Goal: Contribute content

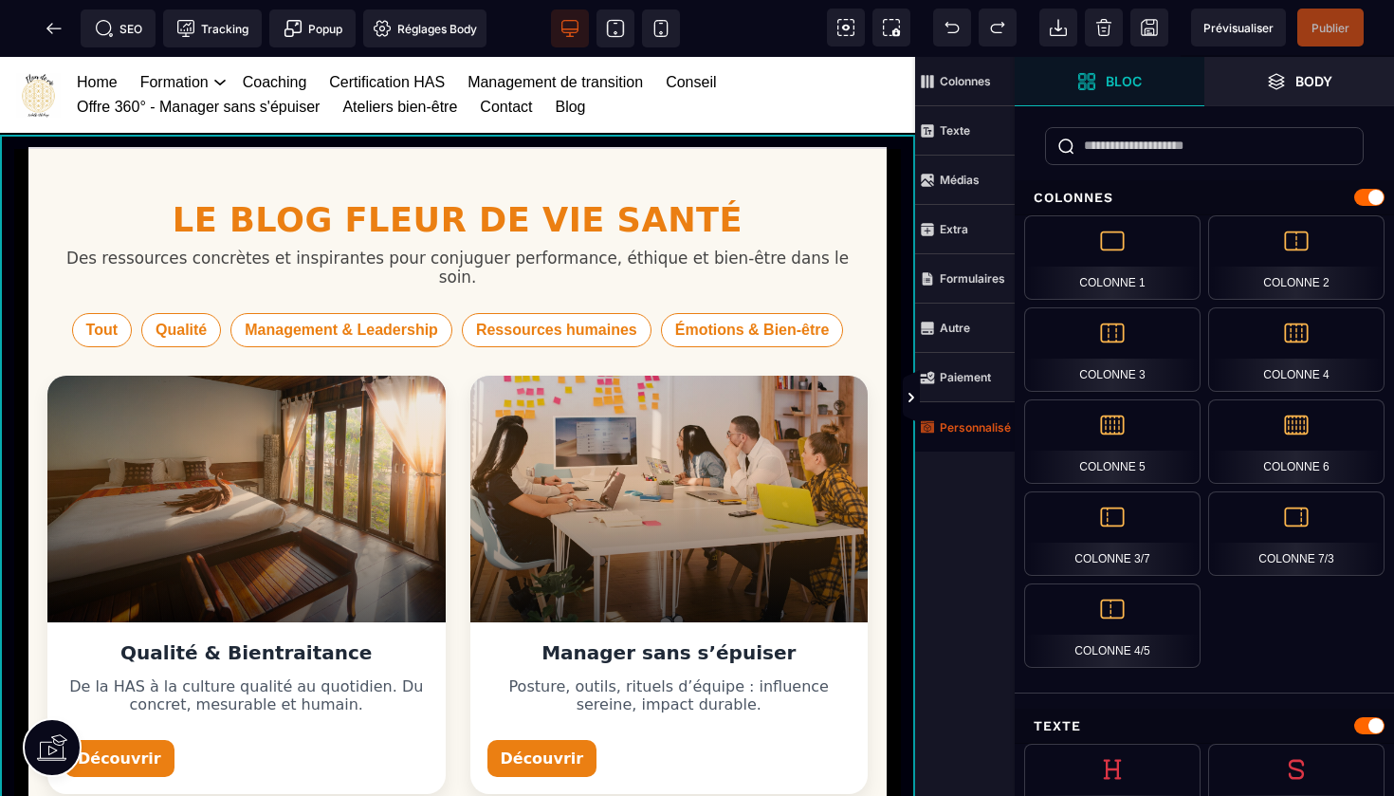
click at [962, 426] on strong "Personnalisé" at bounding box center [975, 427] width 71 height 14
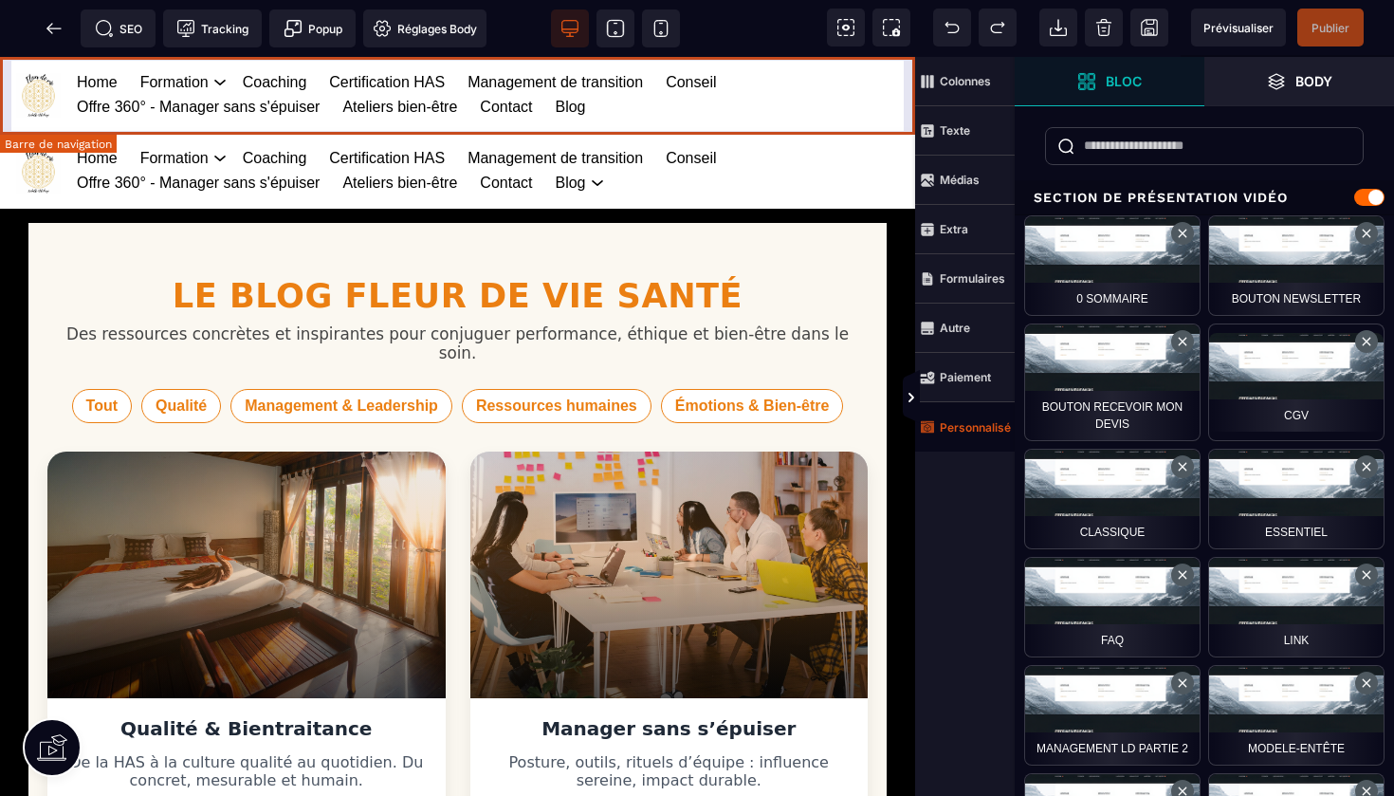
click at [910, 96] on div "Home Formation Management et leadership Gestion des risques en santé Management…" at bounding box center [457, 95] width 915 height 76
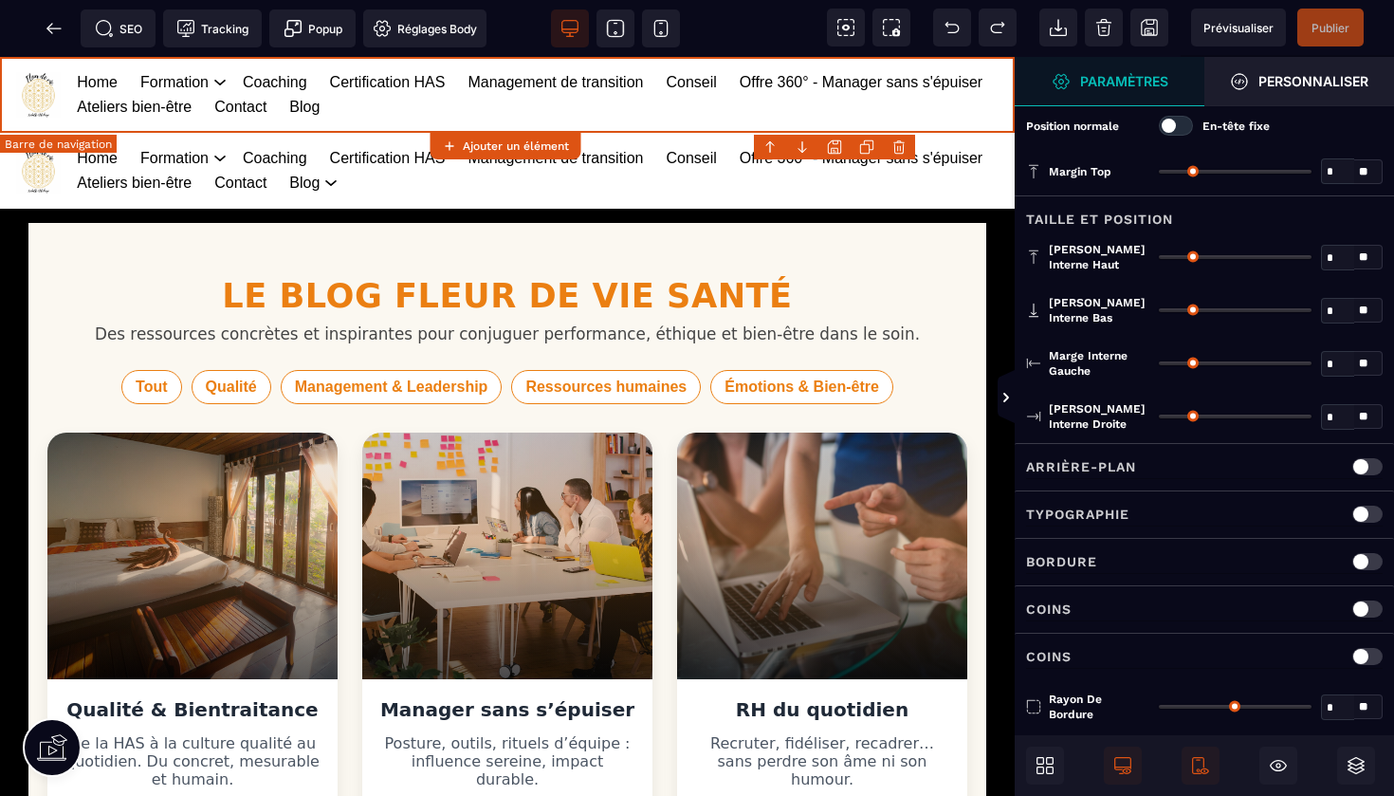
type input "*"
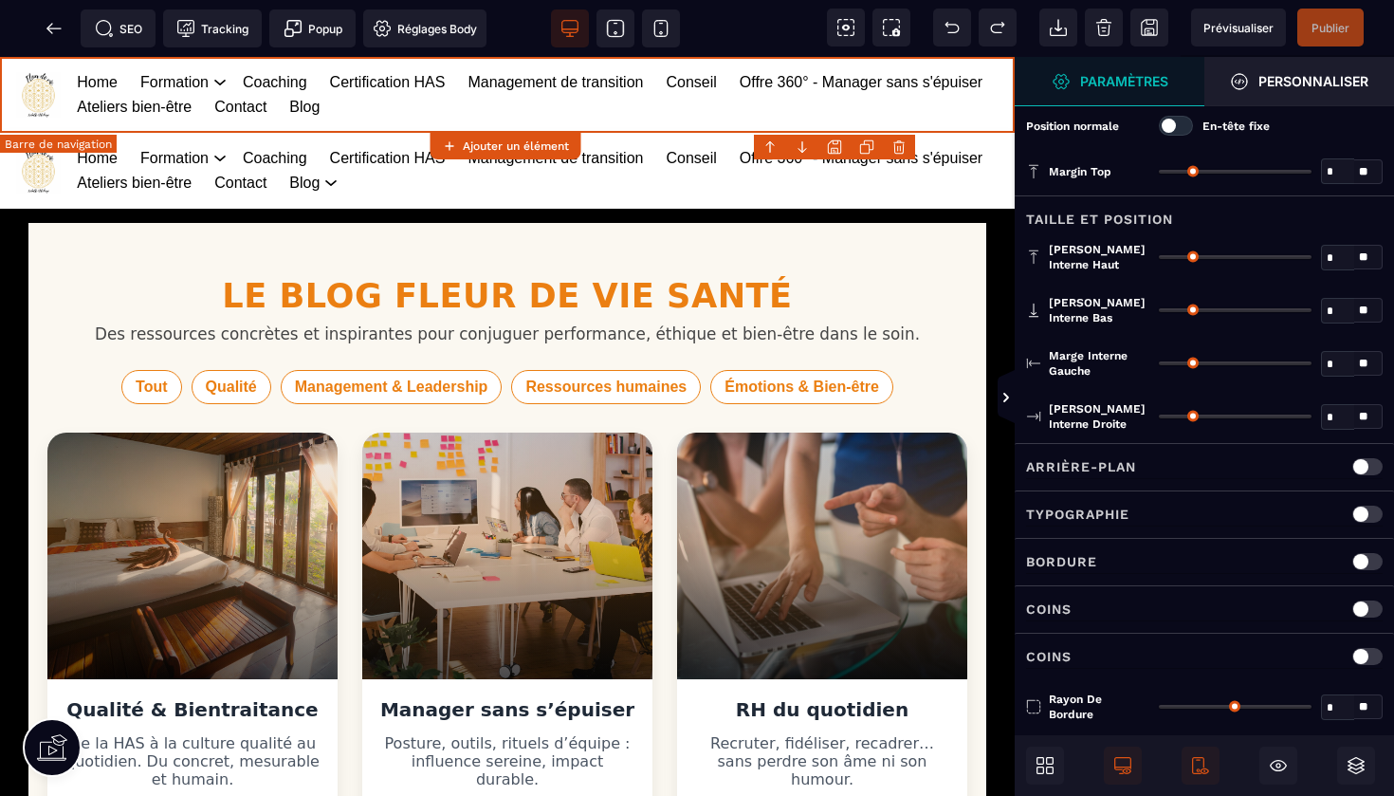
type input "**"
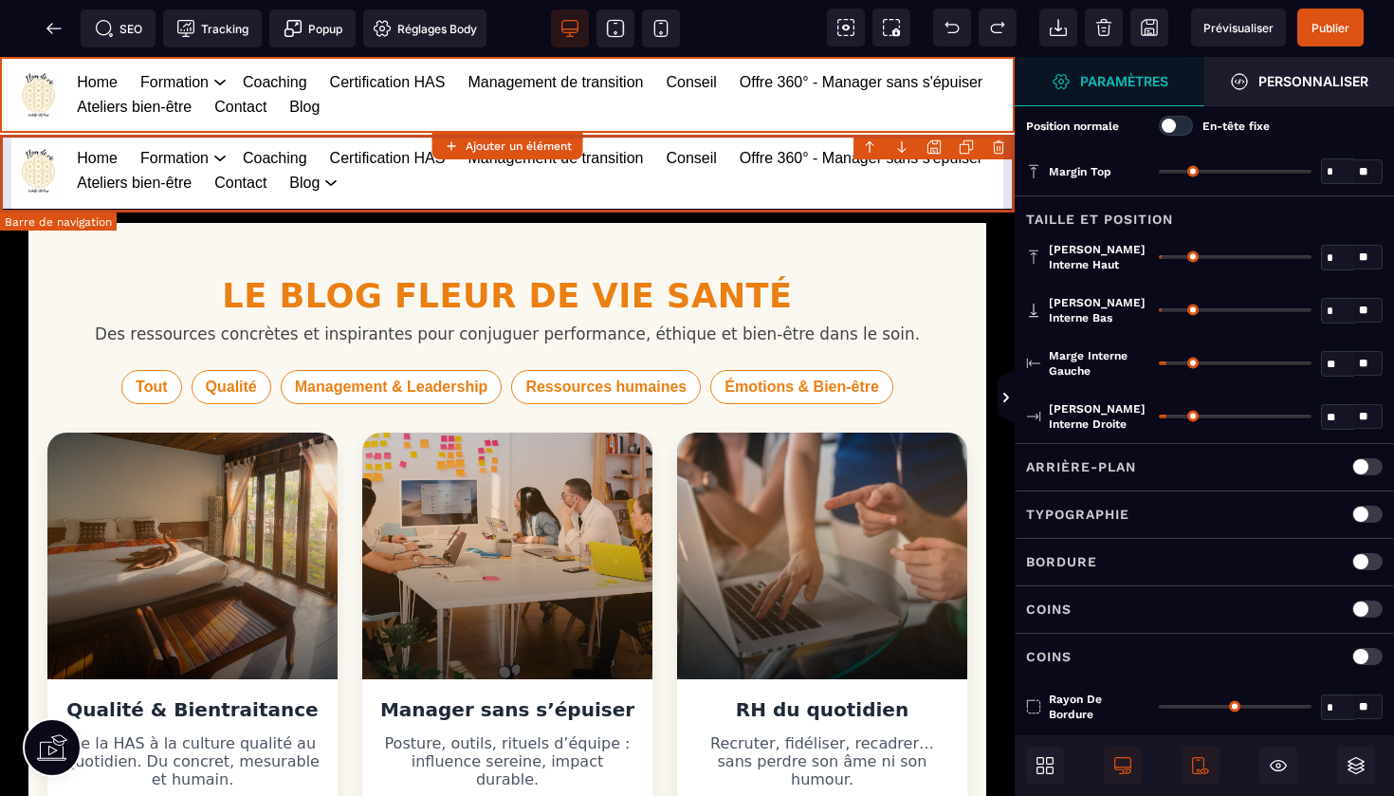
click at [1002, 146] on body "B I U S A ******* Ajouter un élément" at bounding box center [697, 398] width 1394 height 796
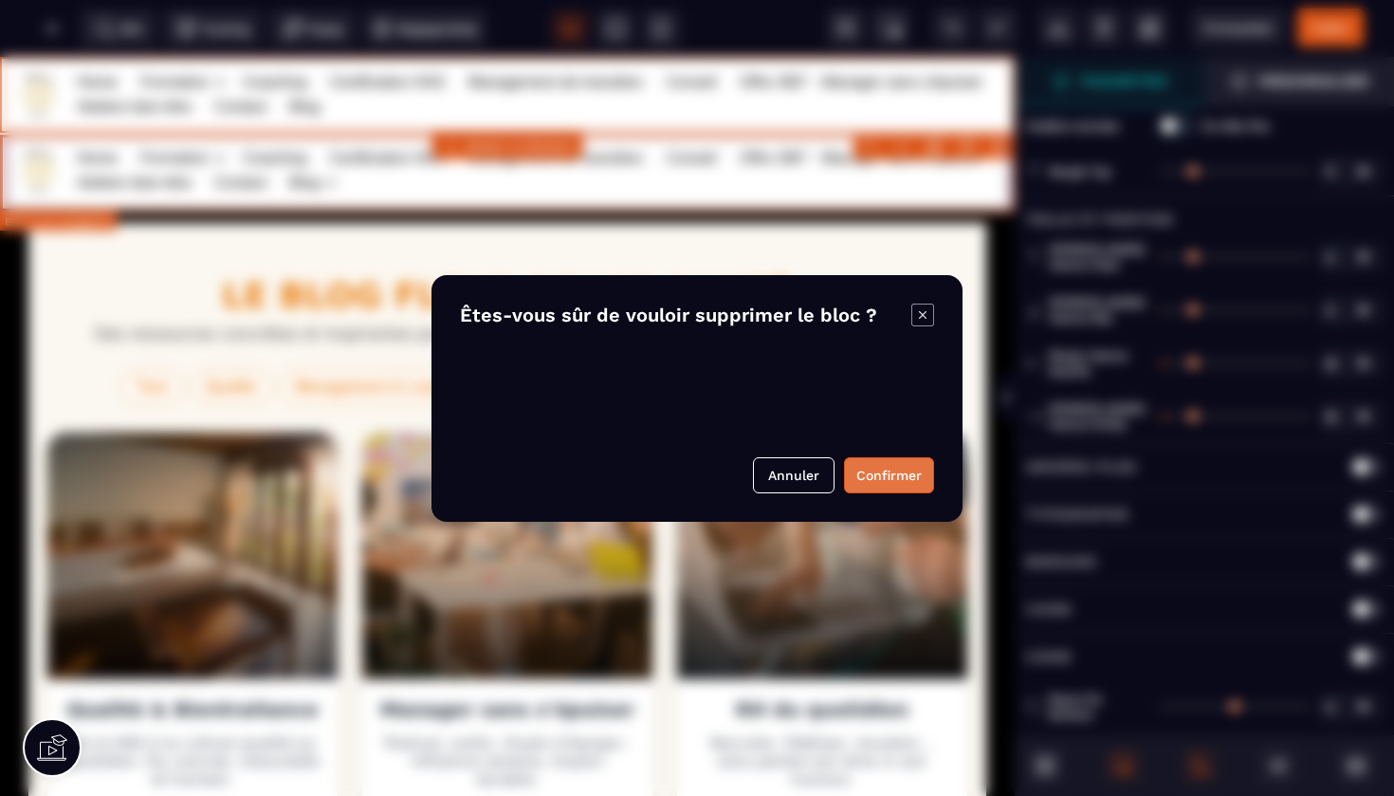
click at [895, 469] on button "Confirmer" at bounding box center [889, 475] width 90 height 36
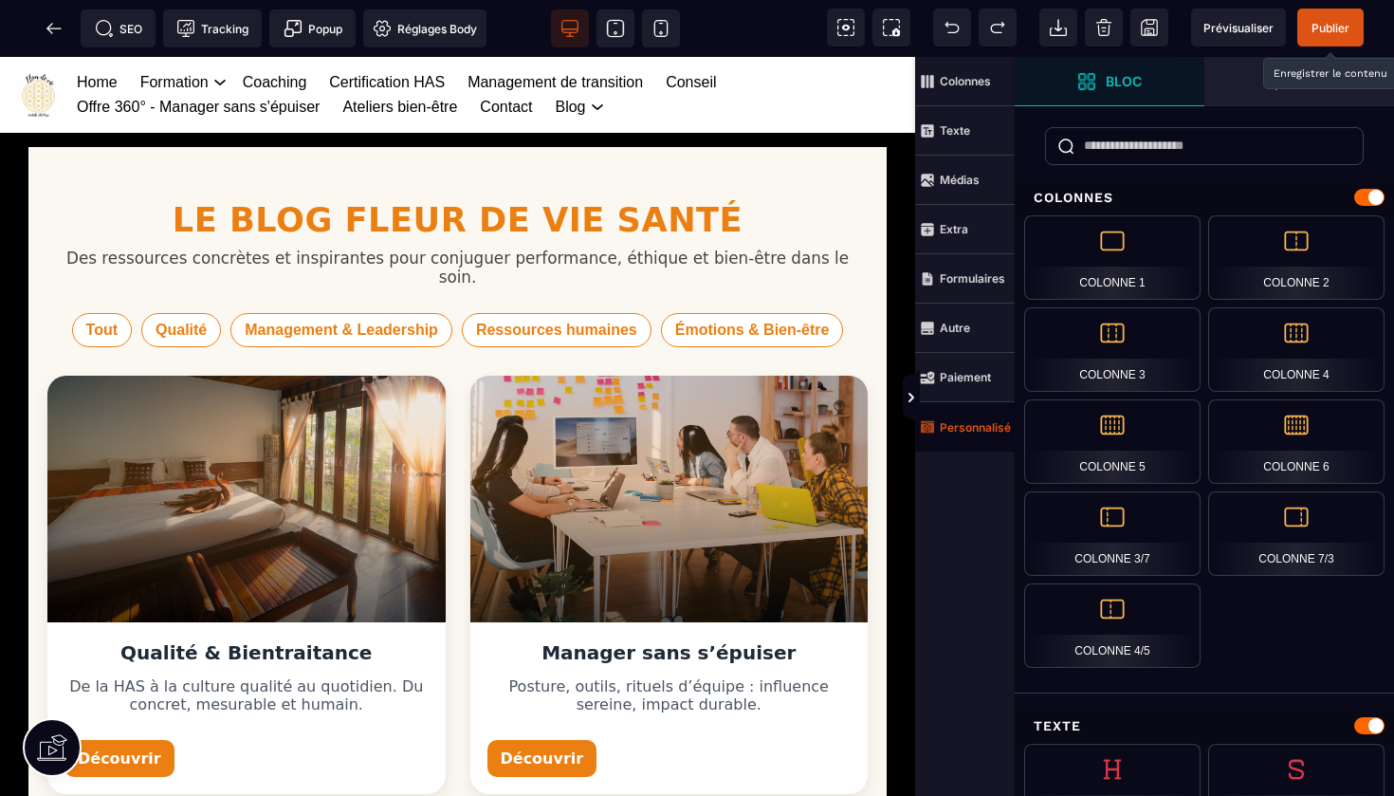
click at [1334, 30] on span "Publier" at bounding box center [1331, 28] width 38 height 14
click at [62, 29] on icon at bounding box center [54, 28] width 19 height 19
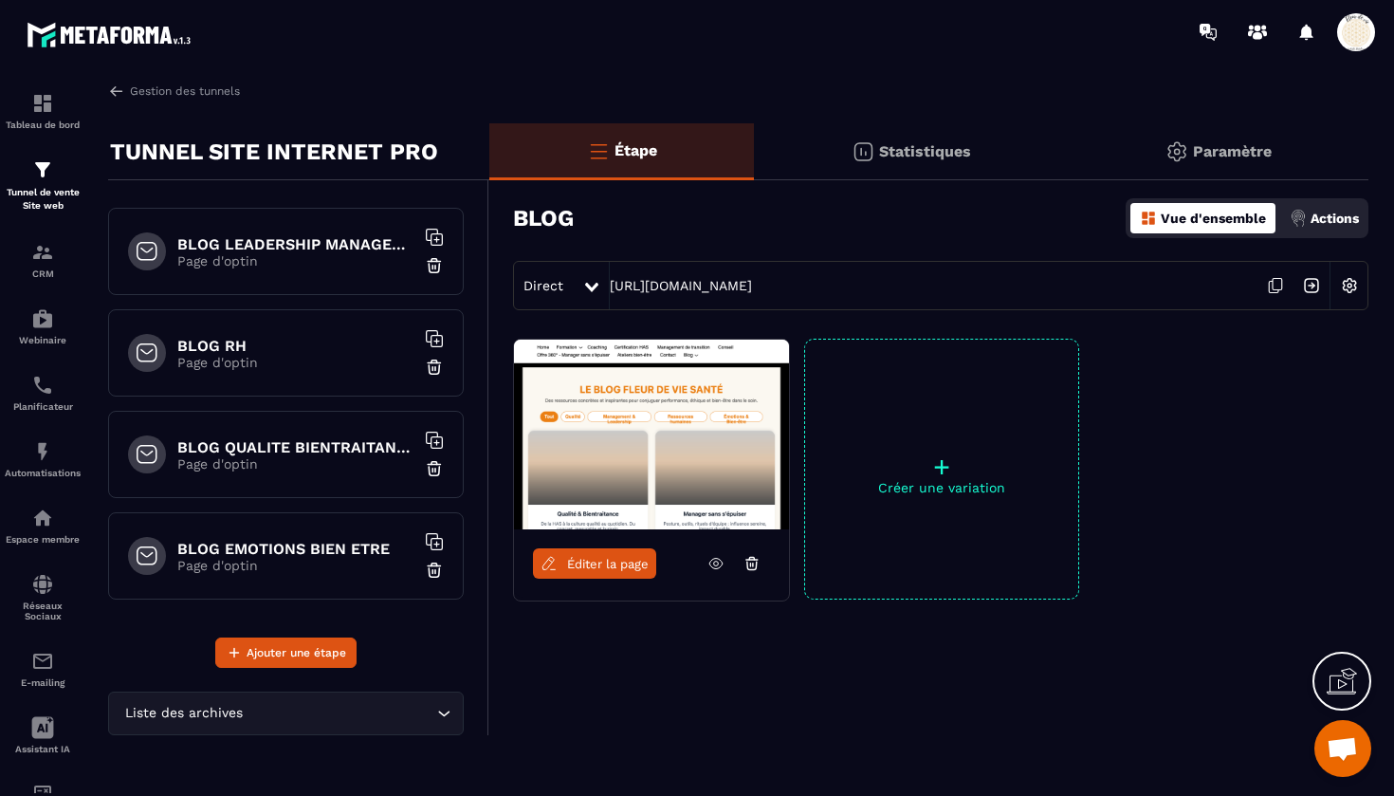
scroll to position [2331, 0]
click at [300, 558] on p "Page d'optin" at bounding box center [295, 565] width 237 height 15
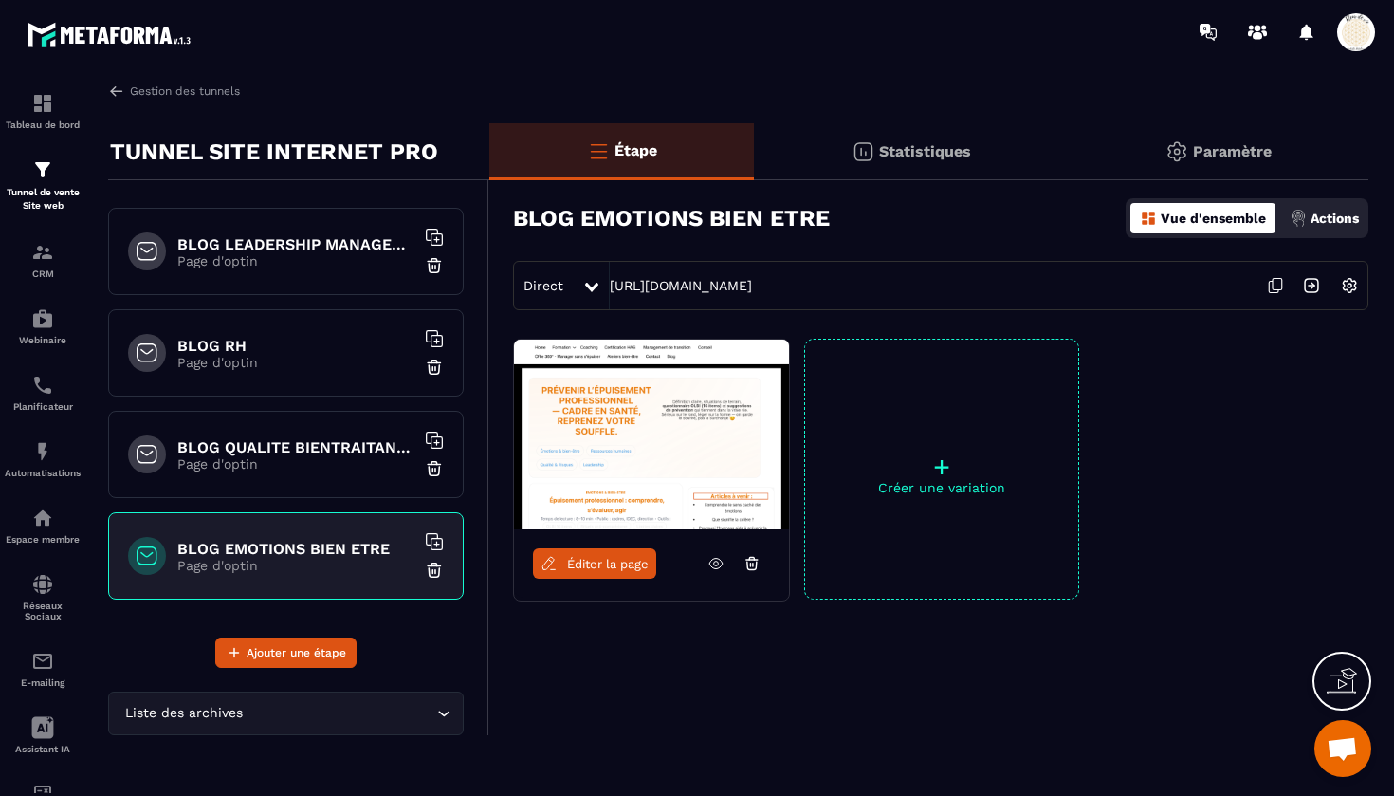
click at [601, 575] on link "Éditer la page" at bounding box center [594, 563] width 123 height 30
